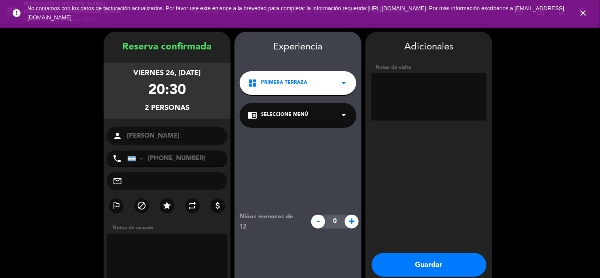
scroll to position [32, 0]
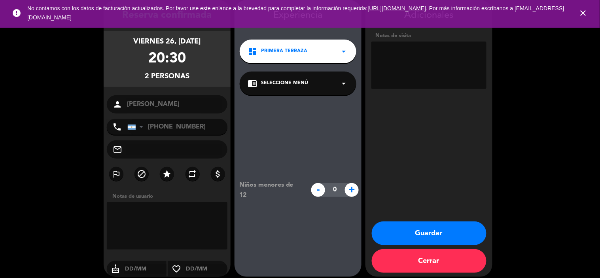
click at [584, 14] on icon "close" at bounding box center [582, 12] width 9 height 9
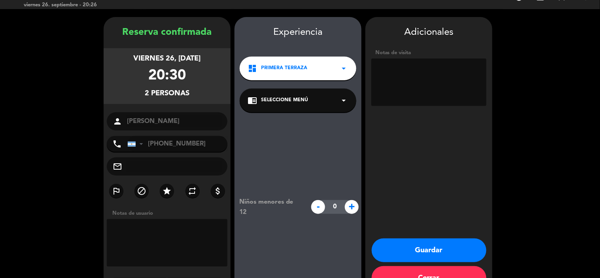
scroll to position [0, 0]
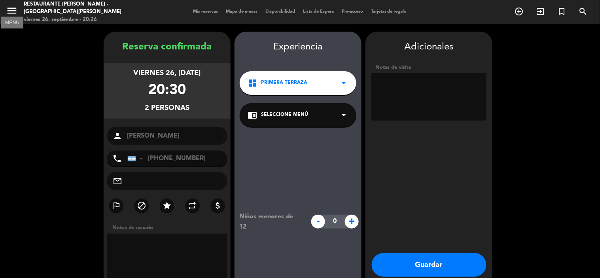
click at [13, 8] on icon "menu" at bounding box center [12, 11] width 12 height 12
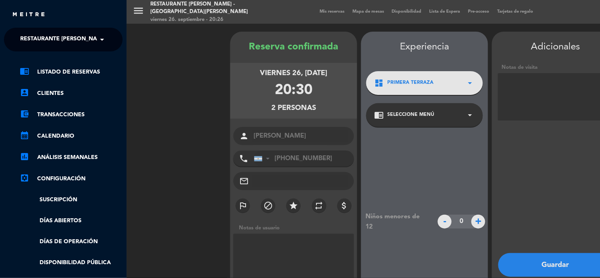
click at [45, 41] on span "Restaurante [PERSON_NAME] - [GEOGRAPHIC_DATA][PERSON_NAME]" at bounding box center [118, 39] width 196 height 17
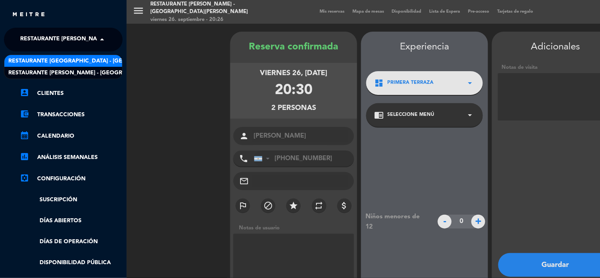
click at [54, 64] on span "Restaurante [GEOGRAPHIC_DATA] - [GEOGRAPHIC_DATA][PERSON_NAME]" at bounding box center [112, 61] width 209 height 9
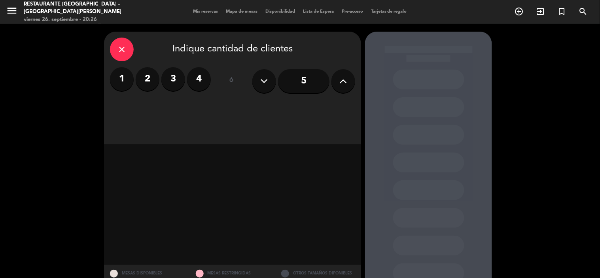
click at [191, 15] on div "Mis reservas Mapa de mesas Disponibilidad Lista de Espera Pre-acceso Tarjetas d…" at bounding box center [300, 11] width 222 height 7
click at [192, 13] on span "Mis reservas" at bounding box center [205, 11] width 33 height 4
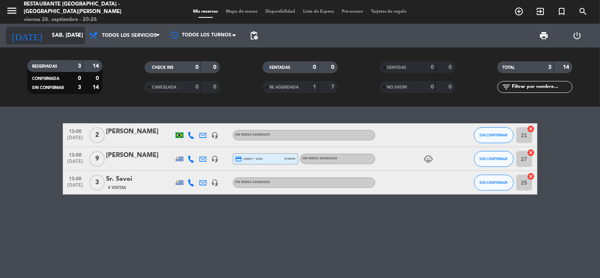
click at [78, 36] on icon "arrow_drop_down" at bounding box center [78, 35] width 9 height 9
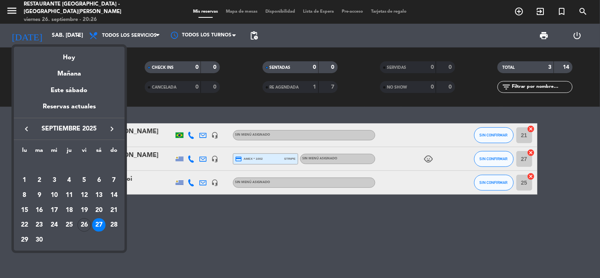
click at [182, 244] on div at bounding box center [300, 139] width 600 height 278
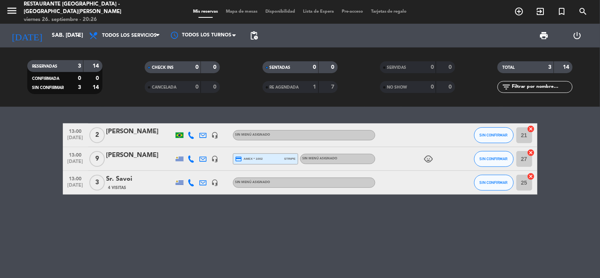
click at [115, 180] on div "Sr. Savoi" at bounding box center [139, 179] width 67 height 10
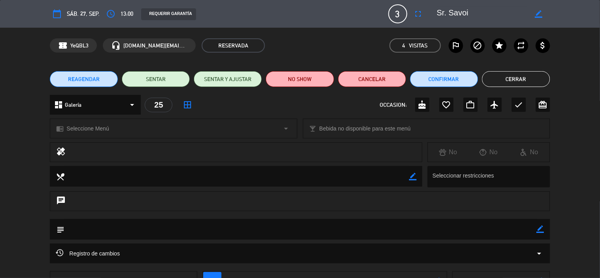
click at [540, 231] on icon "border_color" at bounding box center [541, 229] width 8 height 8
click at [189, 227] on textarea at bounding box center [300, 229] width 472 height 20
type textarea "Llegan a las 12h30"
click at [538, 230] on icon at bounding box center [541, 229] width 8 height 8
click at [512, 77] on button "Cerrar" at bounding box center [516, 79] width 68 height 16
